Goal: Information Seeking & Learning: Learn about a topic

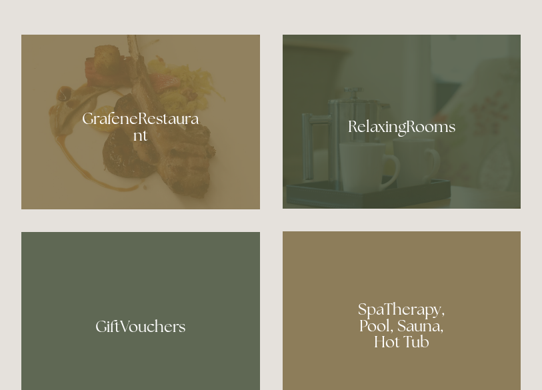
scroll to position [733, 0]
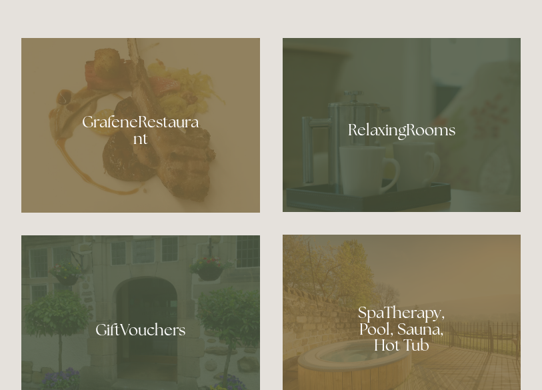
click at [131, 212] on div at bounding box center [140, 125] width 239 height 174
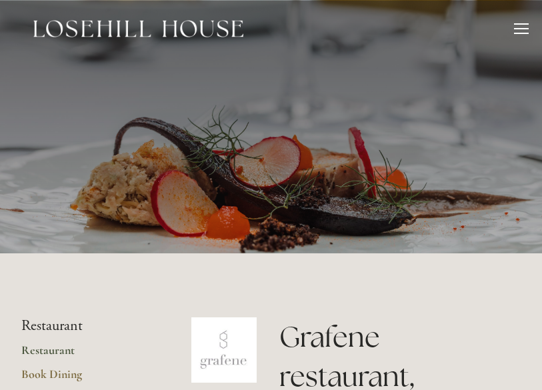
click at [522, 27] on div at bounding box center [521, 30] width 15 height 15
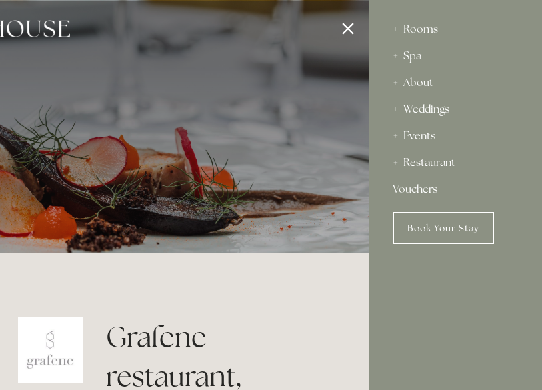
click at [422, 166] on div "Restaurant" at bounding box center [455, 162] width 125 height 27
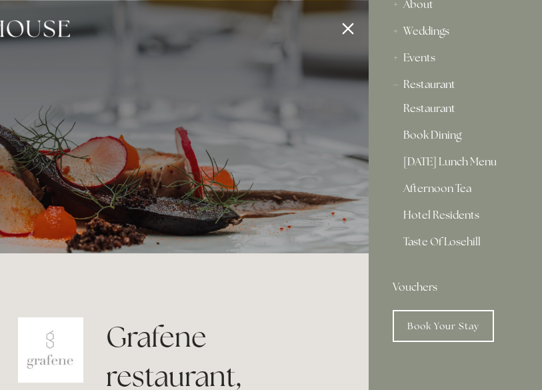
scroll to position [78, 0]
click at [343, 31] on div at bounding box center [98, 195] width 542 height 390
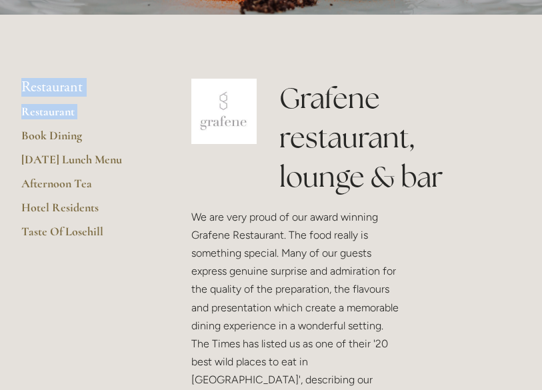
scroll to position [239, 0]
click at [494, 167] on h1 "Grafene restaurant, lounge & bar" at bounding box center [400, 137] width 241 height 117
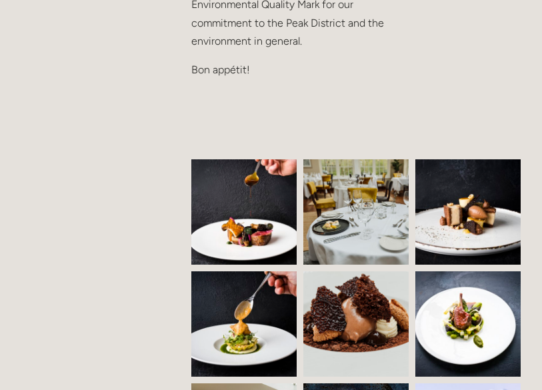
scroll to position [905, 0]
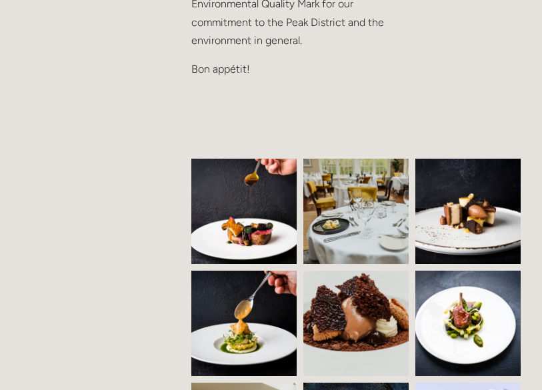
click at [263, 190] on img at bounding box center [252, 211] width 161 height 105
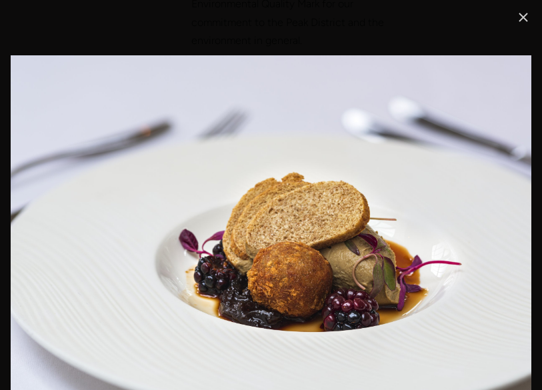
click at [516, 19] on link "Close" at bounding box center [524, 17] width 16 height 16
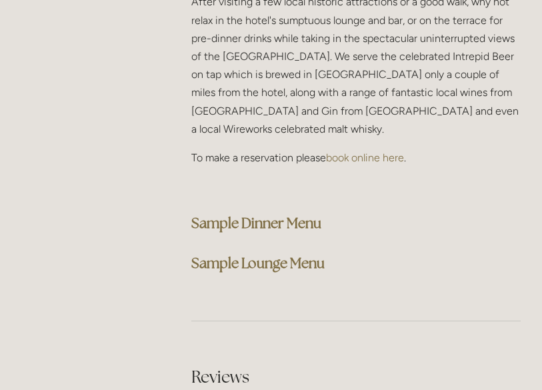
scroll to position [3715, 0]
click at [262, 214] on strong "Sample Dinner Menu" at bounding box center [256, 223] width 130 height 18
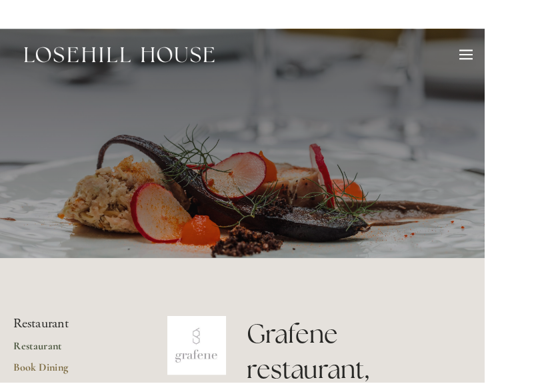
scroll to position [5, 0]
